Goal: Find specific page/section

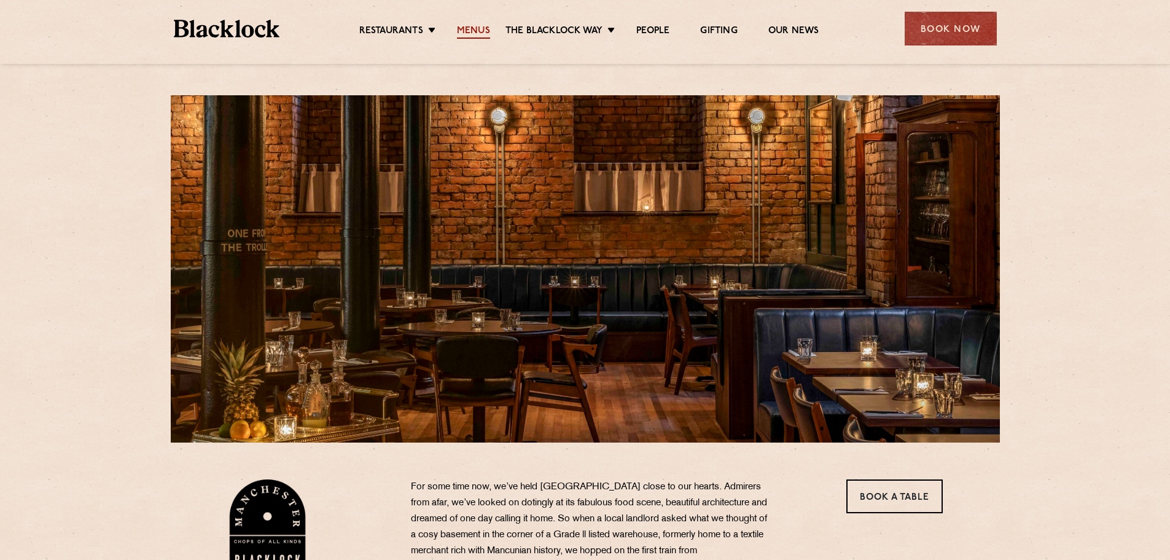
click at [477, 29] on link "Menus" at bounding box center [473, 32] width 33 height 14
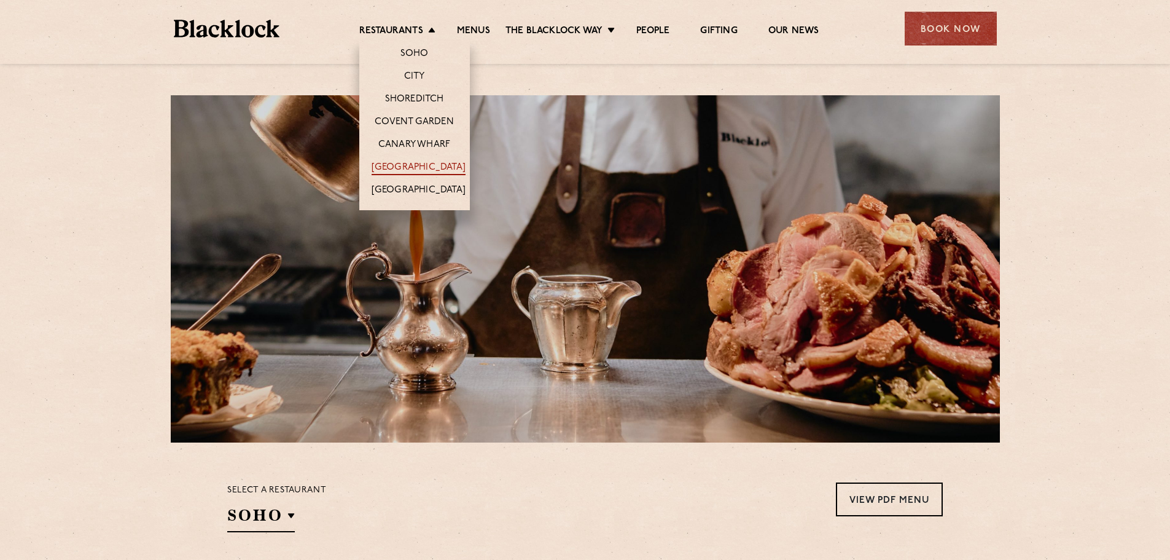
click at [409, 168] on link "[GEOGRAPHIC_DATA]" at bounding box center [419, 169] width 94 height 14
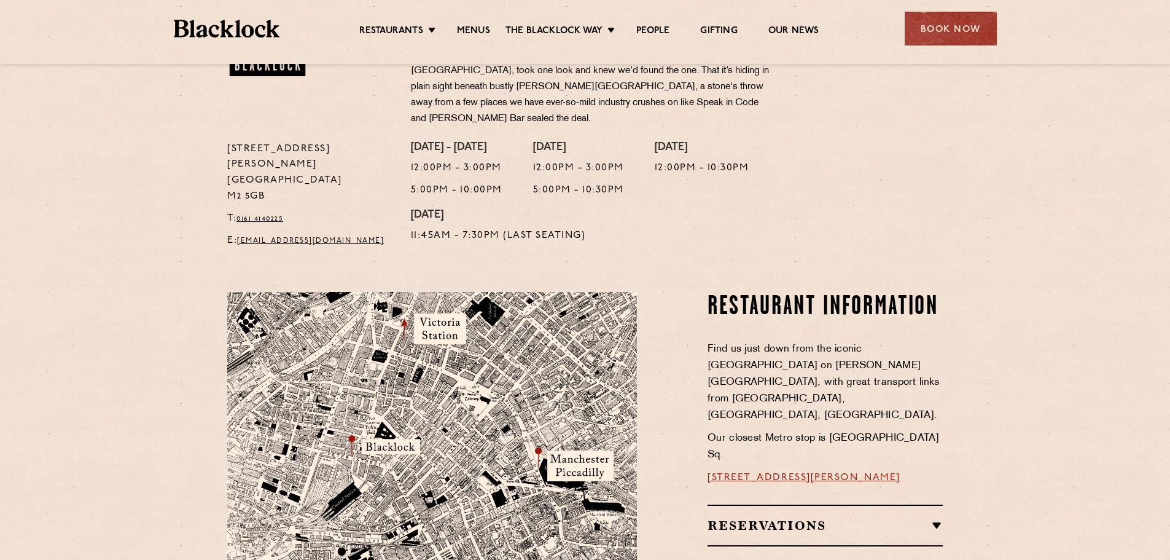
scroll to position [553, 0]
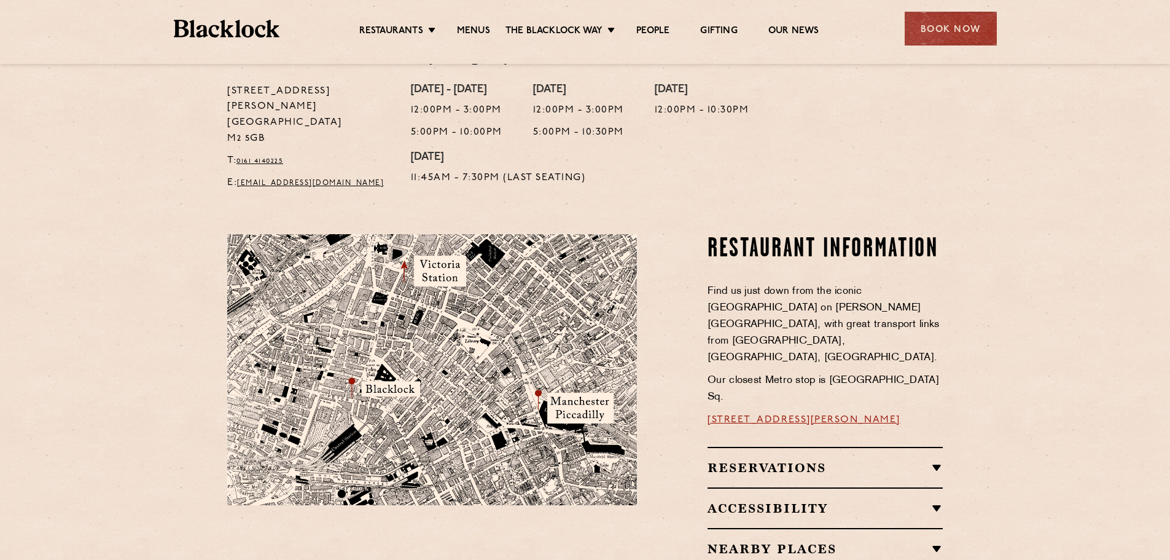
click at [442, 355] on img at bounding box center [432, 369] width 410 height 271
click at [369, 363] on img at bounding box center [432, 369] width 410 height 271
